Goal: Task Accomplishment & Management: Use online tool/utility

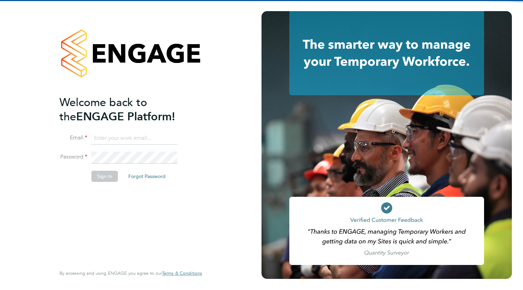
click at [120, 144] on li "Email" at bounding box center [127, 141] width 136 height 19
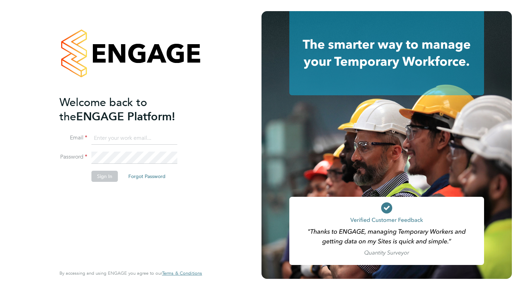
click at [120, 143] on input at bounding box center [134, 138] width 86 height 13
type input "[EMAIL_ADDRESS][DOMAIN_NAME]"
click at [114, 176] on button "Sign In" at bounding box center [104, 176] width 26 height 11
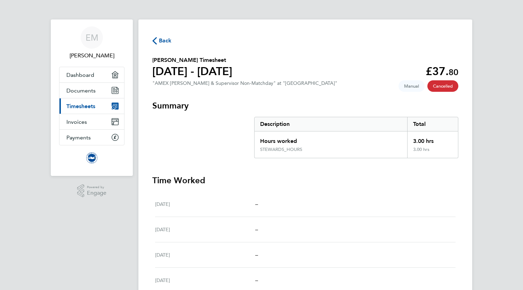
click at [88, 108] on span "Timesheets" at bounding box center [80, 106] width 29 height 7
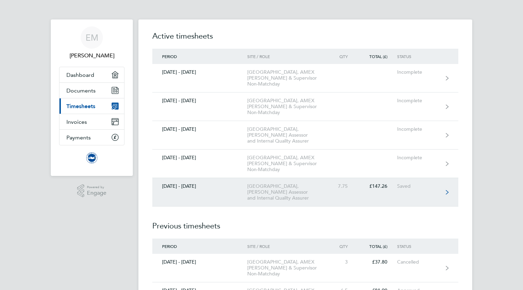
click at [296, 196] on div "[GEOGRAPHIC_DATA], [PERSON_NAME] Assessor and Internal Quality Assurer" at bounding box center [287, 192] width 80 height 18
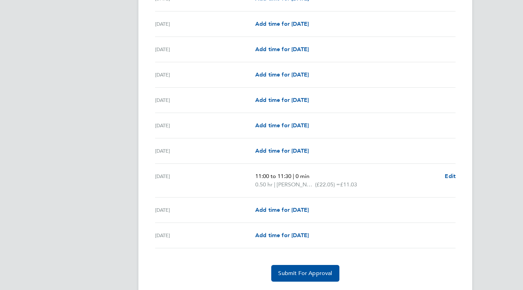
scroll to position [788, 0]
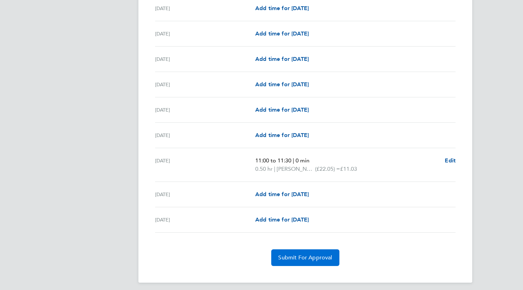
click at [305, 255] on span "Submit For Approval" at bounding box center [305, 257] width 54 height 7
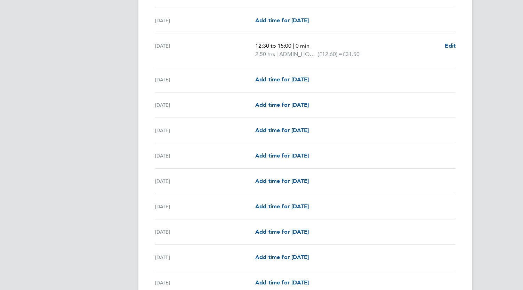
scroll to position [0, 0]
